Goal: Communication & Community: Answer question/provide support

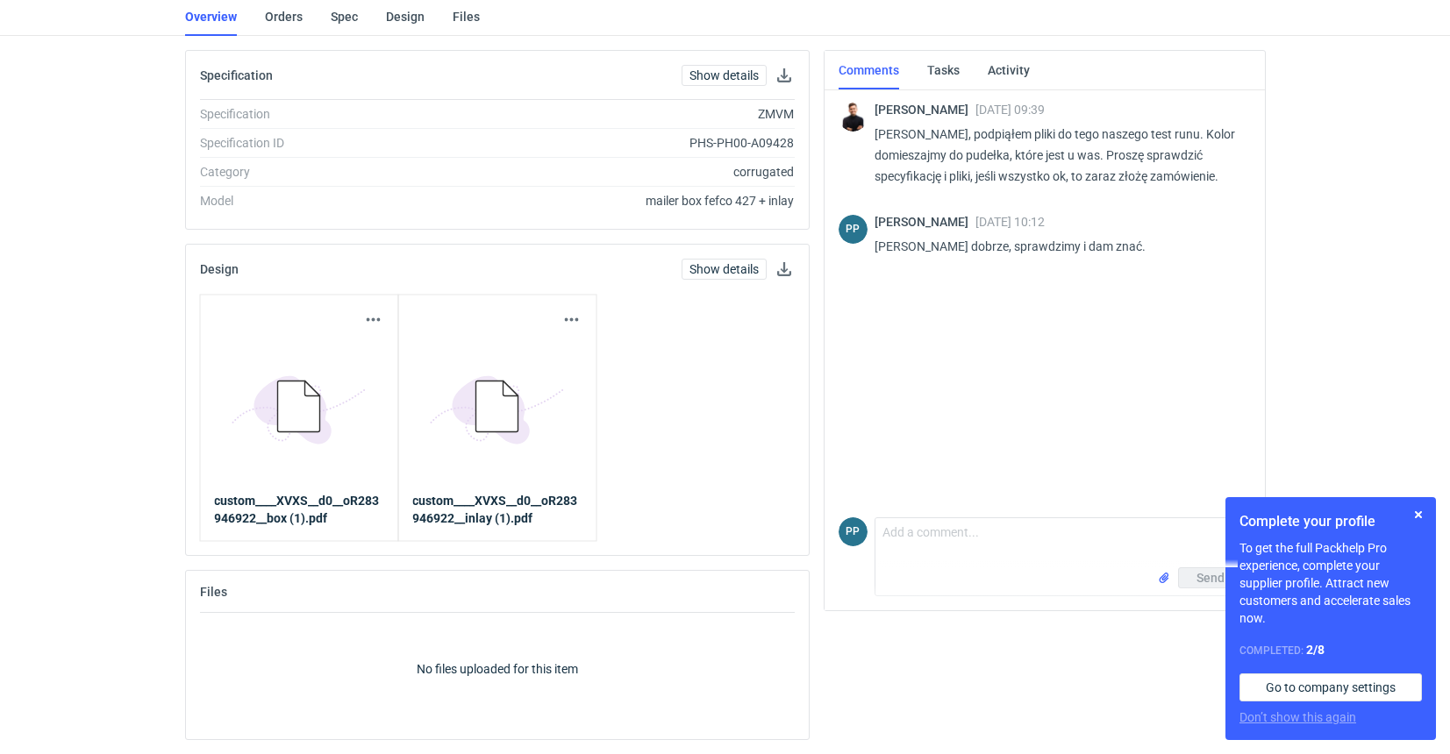
scroll to position [121, 0]
click at [938, 546] on textarea "Comment message" at bounding box center [1062, 542] width 375 height 49
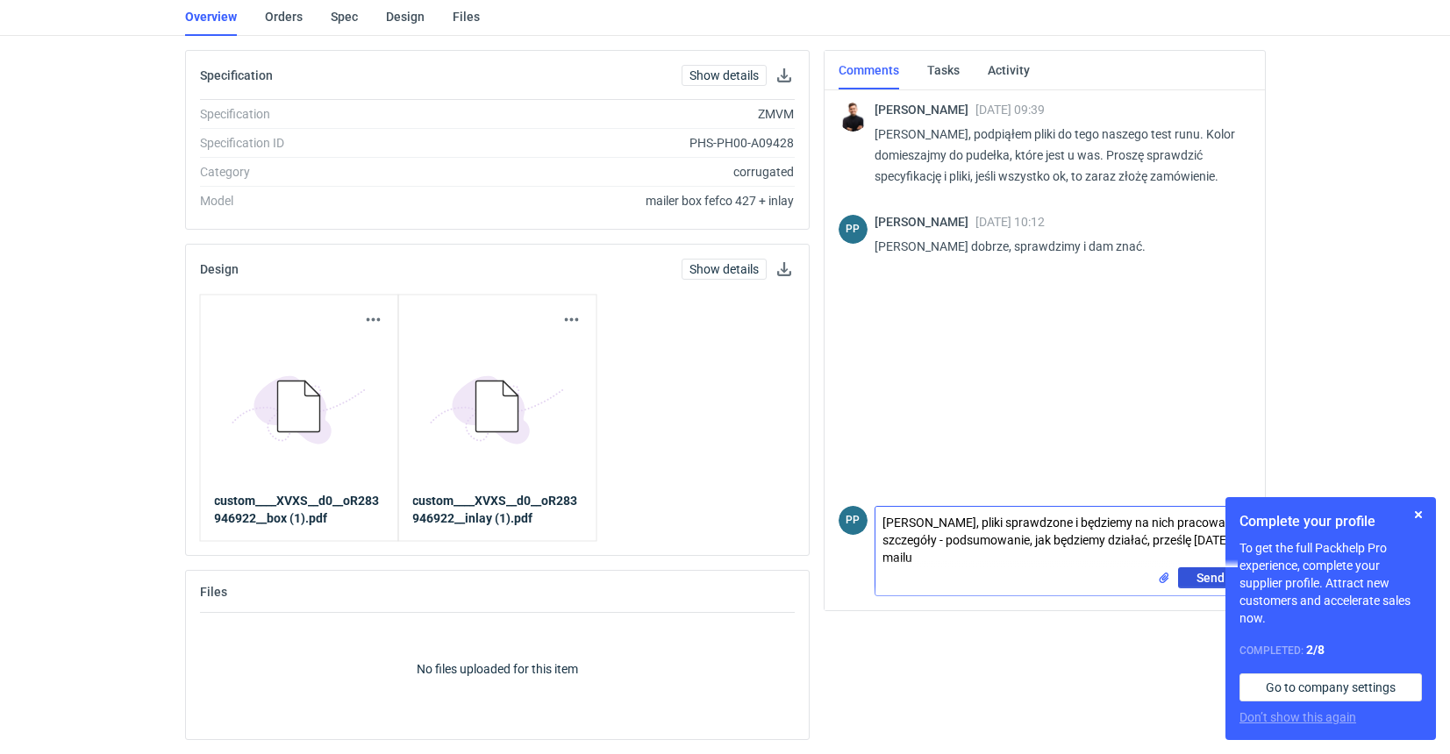
type textarea "[PERSON_NAME], pliki sprawdzone i będziemy na nich pracować. szczegóły - podsum…"
click at [1211, 580] on span "Send" at bounding box center [1211, 578] width 28 height 12
